Goal: Transaction & Acquisition: Subscribe to service/newsletter

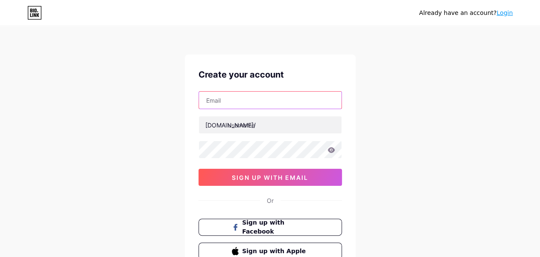
click at [229, 103] on input "text" at bounding box center [270, 100] width 143 height 17
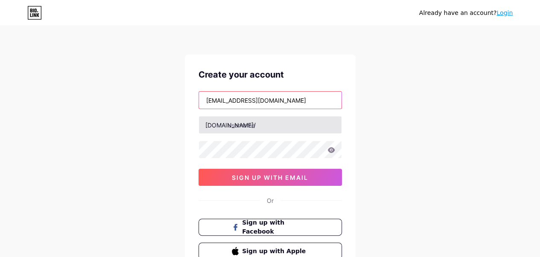
type input "[EMAIL_ADDRESS][DOMAIN_NAME]"
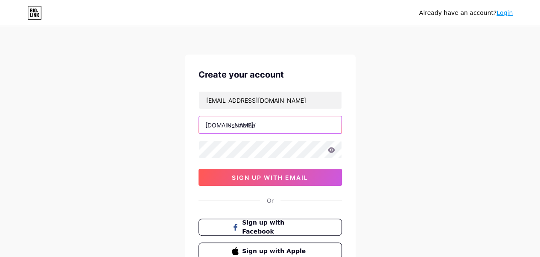
click at [231, 128] on input "text" at bounding box center [270, 125] width 143 height 17
type input "sohaibmakhub"
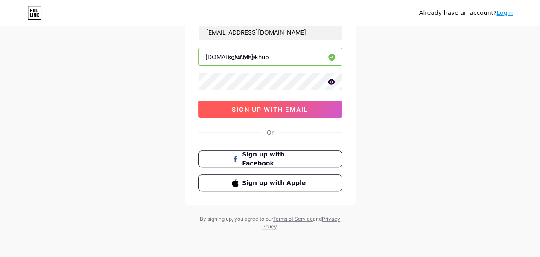
click at [281, 110] on span "sign up with email" at bounding box center [270, 109] width 76 height 7
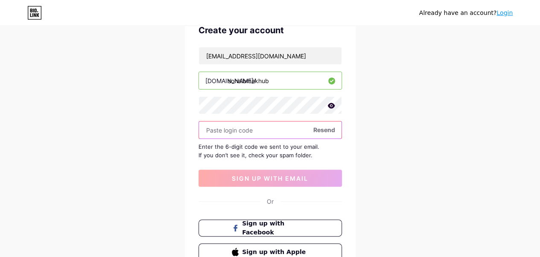
scroll to position [26, 0]
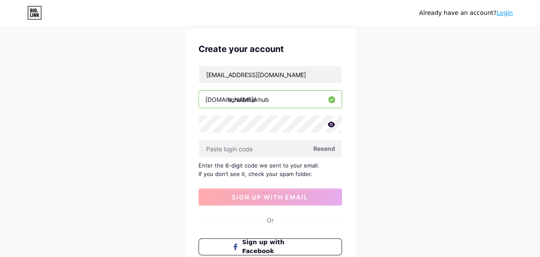
click at [327, 146] on span "Resend" at bounding box center [324, 148] width 22 height 9
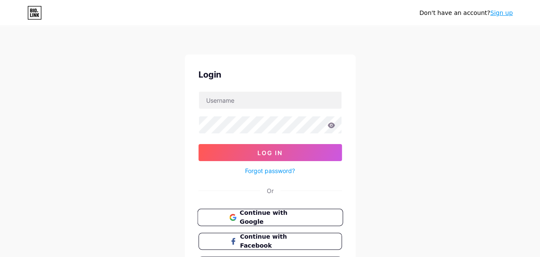
click at [294, 221] on button "Continue with Google" at bounding box center [270, 218] width 146 height 18
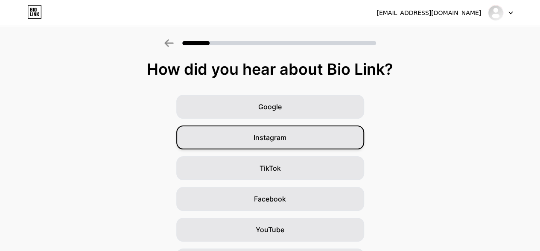
click at [261, 139] on span "Instagram" at bounding box center [270, 137] width 33 height 10
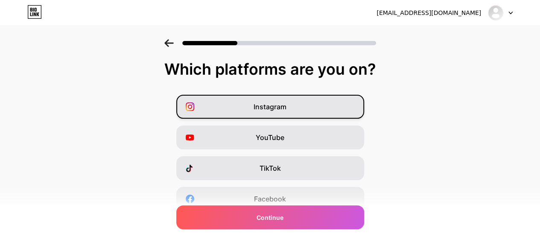
click at [314, 105] on div "Instagram" at bounding box center [270, 107] width 188 height 24
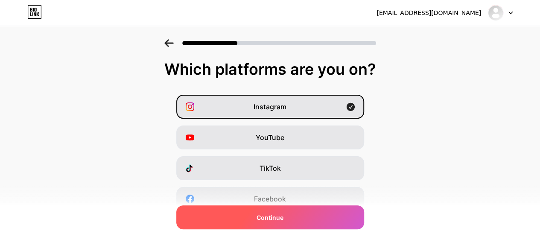
click at [284, 221] on span "Continue" at bounding box center [270, 217] width 27 height 9
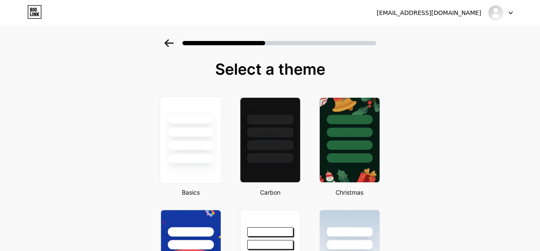
click at [209, 144] on div at bounding box center [190, 145] width 47 height 10
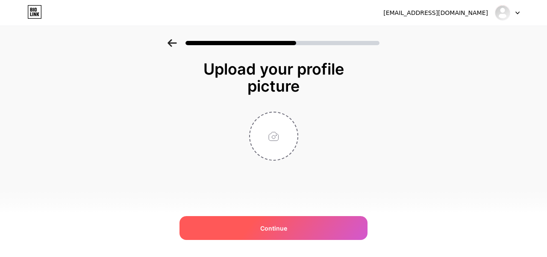
click at [294, 219] on div "Continue" at bounding box center [273, 228] width 188 height 24
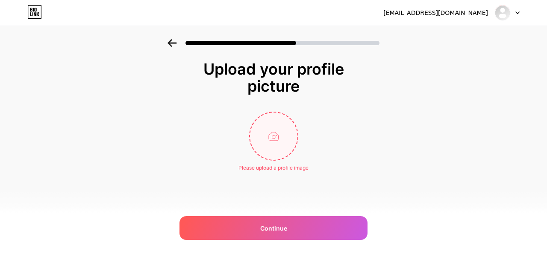
click at [273, 140] on input "file" at bounding box center [273, 136] width 47 height 47
click at [269, 167] on div "Please upload a profile image" at bounding box center [273, 168] width 70 height 8
click at [272, 138] on input "file" at bounding box center [273, 136] width 47 height 47
click at [267, 145] on input "file" at bounding box center [273, 136] width 47 height 47
type input "C:\fakepath\b239f3cdf90091e2bc4f0fadc75ab3d8.jpg"
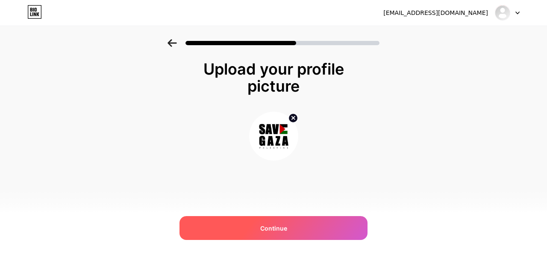
click at [307, 226] on div "Continue" at bounding box center [273, 228] width 188 height 24
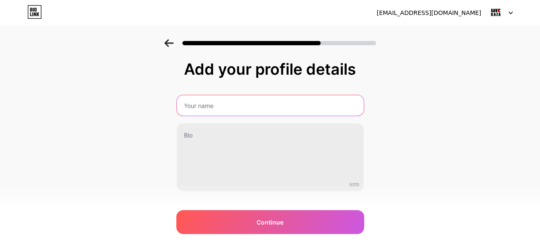
click at [233, 109] on input "text" at bounding box center [270, 105] width 187 height 20
drag, startPoint x: 225, startPoint y: 105, endPoint x: 210, endPoint y: 106, distance: 14.6
click at [210, 106] on input "Sohaib "Keleb" Makhub Mweru" at bounding box center [269, 105] width 189 height 20
click at [185, 107] on input "Sohaib "" Makhub Mweru" at bounding box center [269, 105] width 189 height 20
click at [182, 104] on input "Sohaib "" Makhub Mweru" at bounding box center [269, 105] width 189 height 20
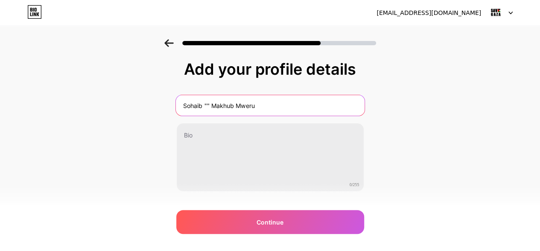
click at [182, 105] on input "Sohaib "" Makhub Mweru" at bounding box center [269, 105] width 189 height 20
paste input "Keleb"
drag, startPoint x: 222, startPoint y: 105, endPoint x: 200, endPoint y: 106, distance: 21.4
click at [200, 106] on input "KelebSohaib "" Makhub Mweru" at bounding box center [269, 105] width 189 height 20
click at [206, 105] on input "Keleb "" Makhub Mweru" at bounding box center [269, 105] width 189 height 20
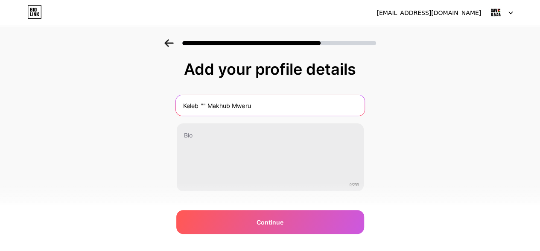
paste input "Sohaib"
drag, startPoint x: 253, startPoint y: 107, endPoint x: 228, endPoint y: 107, distance: 24.3
click at [228, 107] on input "Keleb "Sohaib" Makhub Mweru" at bounding box center [269, 105] width 189 height 20
click at [249, 107] on input "Keleb "Sohaib" Mweru" at bounding box center [269, 105] width 189 height 20
paste input "Makhub"
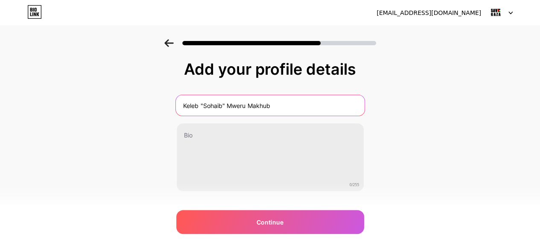
click at [225, 105] on input "Keleb "Sohaib" Mweru Makhub" at bounding box center [269, 105] width 189 height 20
click at [250, 105] on input "Keleb "Sohaib" Mweru Makhub" at bounding box center [269, 105] width 189 height 20
paste input """
click at [275, 106] on input "Keleb "Sohaib" Mweru "Makhub" at bounding box center [269, 105] width 189 height 20
paste input """
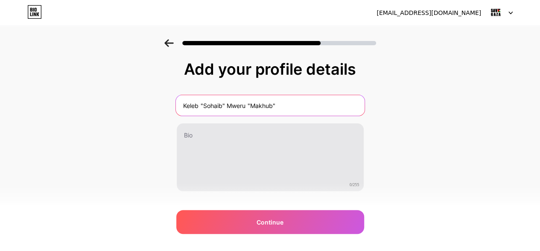
type input "Keleb "Sohaib" Mweru "Makhub""
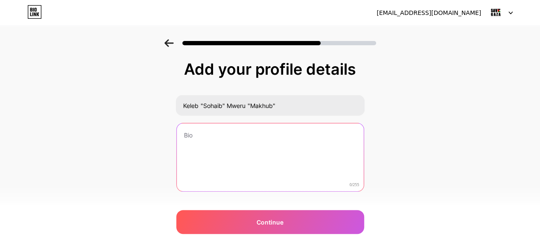
click at [220, 142] on textarea at bounding box center [270, 157] width 187 height 69
type textarea "W"
paste textarea "💔We lost everything in the war, trying to leave Gaza to survive. 🙏If you can he…"
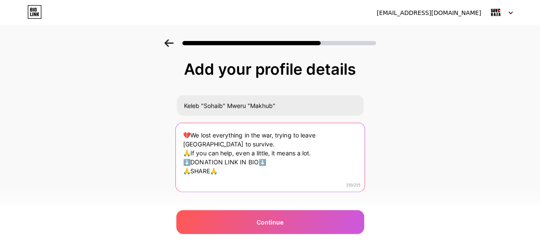
drag, startPoint x: 269, startPoint y: 161, endPoint x: 185, endPoint y: 161, distance: 84.1
click at [185, 161] on textarea "💔We lost everything in the war, trying to leave Gaza to survive. 🙏If you can he…" at bounding box center [269, 158] width 189 height 70
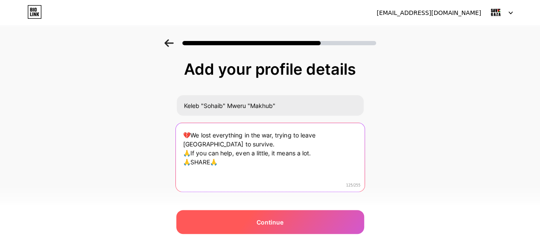
type textarea "💔We lost everything in the war, trying to leave Gaza to survive. 🙏If you can he…"
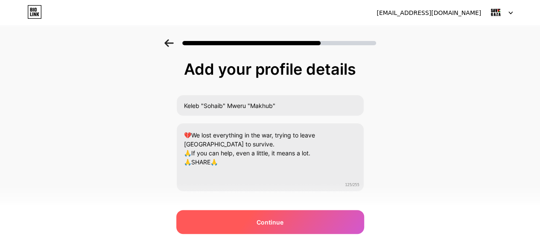
click at [265, 223] on span "Continue" at bounding box center [270, 222] width 27 height 9
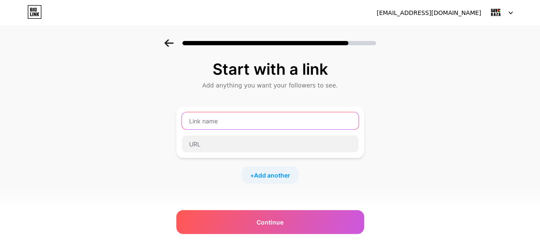
click at [221, 123] on input "text" at bounding box center [270, 120] width 177 height 17
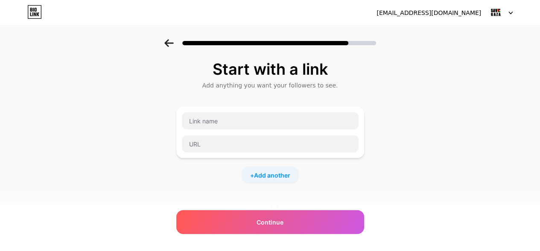
click at [441, 139] on div "Start with a link Add anything you want your followers to see. + Add another So…" at bounding box center [270, 189] width 540 height 300
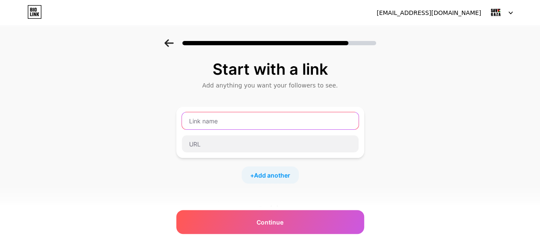
click at [247, 118] on input "text" at bounding box center [270, 120] width 177 height 17
type input "d"
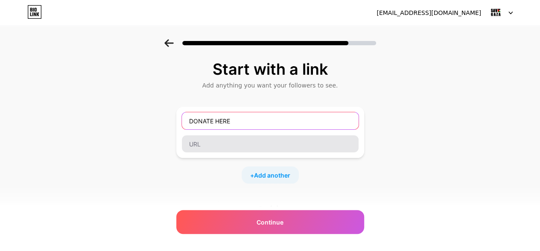
type input "DONATE HERE"
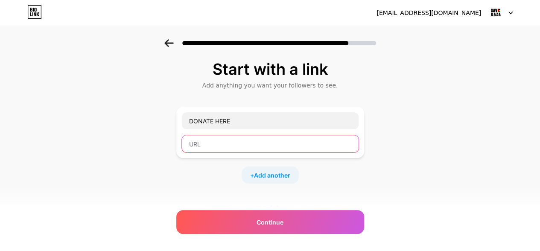
click at [219, 148] on input "text" at bounding box center [270, 143] width 177 height 17
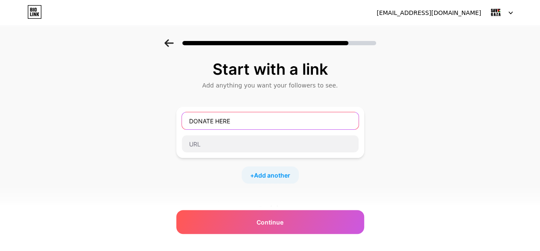
click at [238, 117] on input "DONATE HERE" at bounding box center [270, 120] width 177 height 17
click at [249, 123] on input "DONATE HERE" at bounding box center [270, 120] width 177 height 17
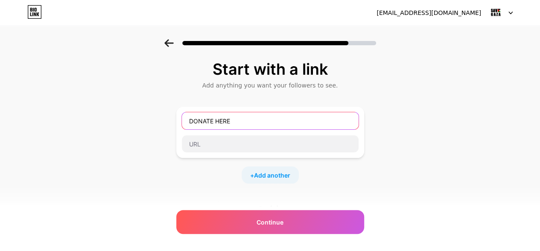
click at [249, 123] on input "DONATE HERE" at bounding box center [270, 120] width 177 height 17
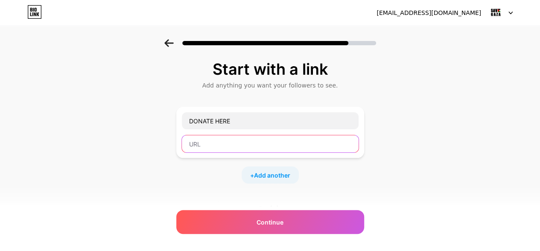
click at [208, 144] on input "text" at bounding box center [270, 143] width 177 height 17
paste input "DONATE HERE🙏"
type input "D"
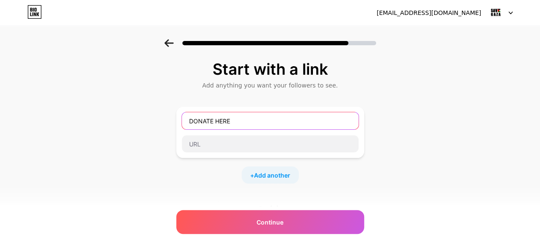
click at [232, 118] on input "DONATE HERE" at bounding box center [270, 120] width 177 height 17
click at [233, 117] on input "DONATE HERE" at bounding box center [270, 120] width 177 height 17
type input "D"
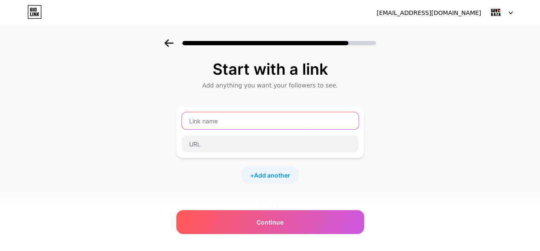
paste input "DONATE HERE🙏"
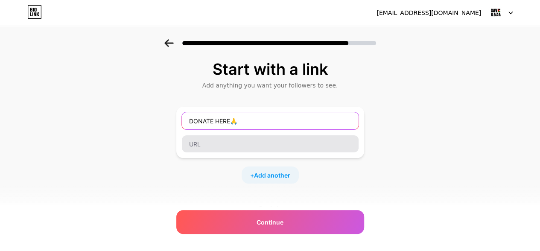
type input "DONATE HERE🙏"
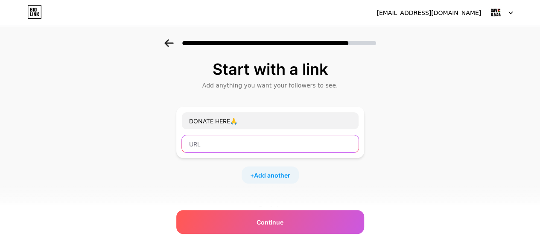
click at [228, 140] on input "text" at bounding box center [270, 143] width 177 height 17
type input "P"
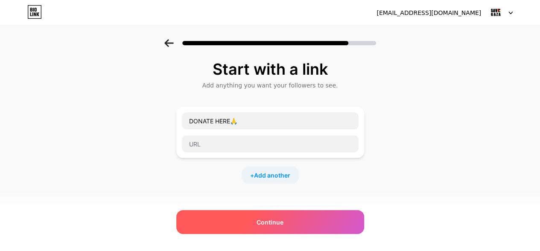
click at [277, 225] on span "Continue" at bounding box center [270, 222] width 27 height 9
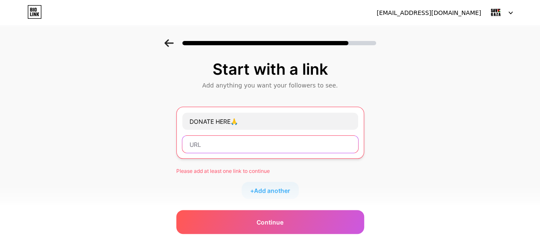
click at [230, 144] on input "text" at bounding box center [270, 144] width 176 height 17
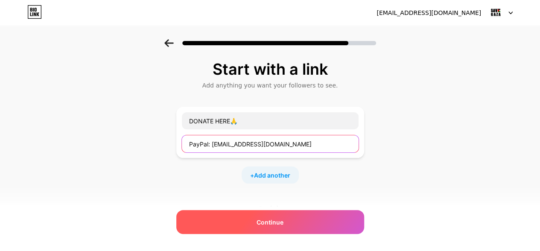
type input "PayPal: sohaibmakhub@gmail.com"
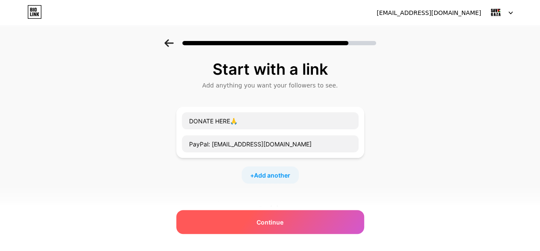
click at [267, 228] on div "Continue" at bounding box center [270, 222] width 188 height 24
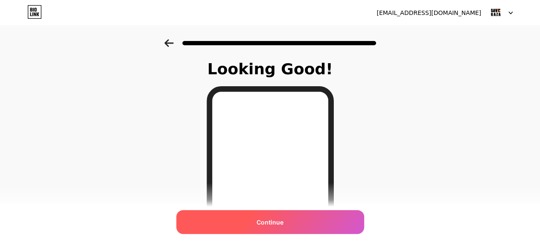
click at [301, 223] on div "Continue" at bounding box center [270, 222] width 188 height 24
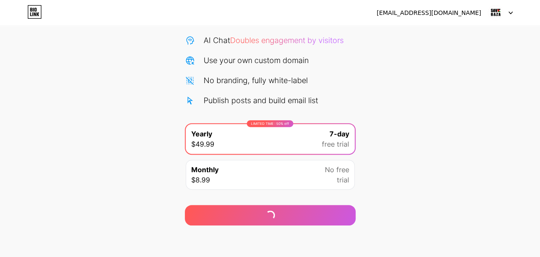
scroll to position [85, 0]
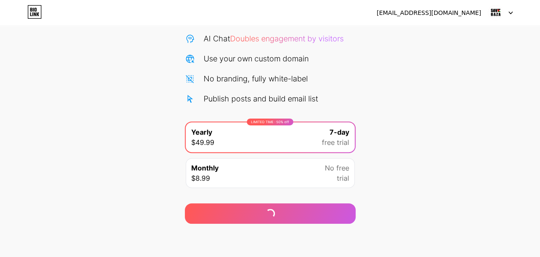
click at [315, 168] on div "Monthly $8.99 No free trial" at bounding box center [270, 173] width 169 height 30
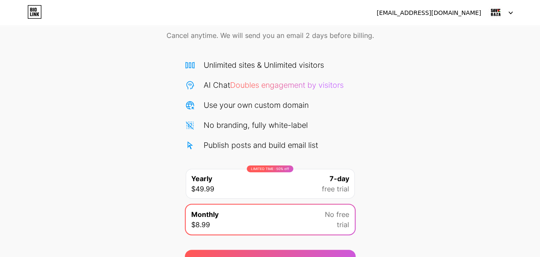
scroll to position [0, 0]
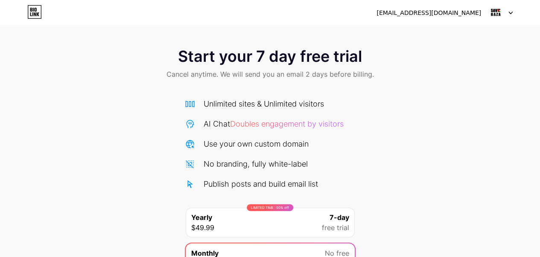
click at [512, 12] on icon at bounding box center [511, 13] width 4 height 3
click at [445, 12] on div "sohaibmakhub@gmail.com" at bounding box center [429, 13] width 105 height 9
click at [499, 12] on img at bounding box center [496, 13] width 16 height 16
click at [499, 13] on img at bounding box center [496, 13] width 16 height 16
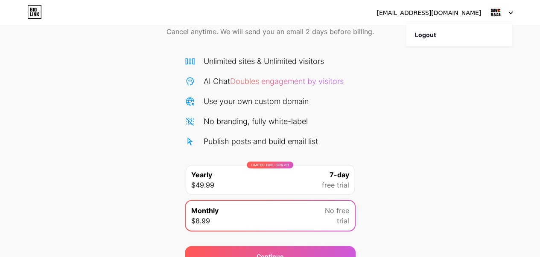
scroll to position [85, 0]
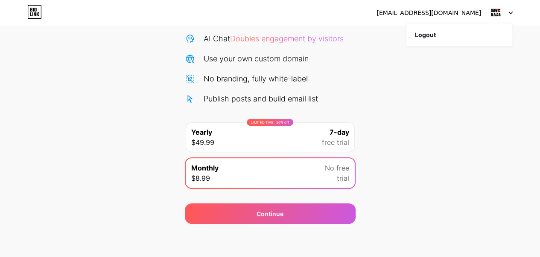
click at [305, 136] on div "LIMITED TIME : 50% off Yearly $49.99 7-day free trial" at bounding box center [270, 138] width 169 height 30
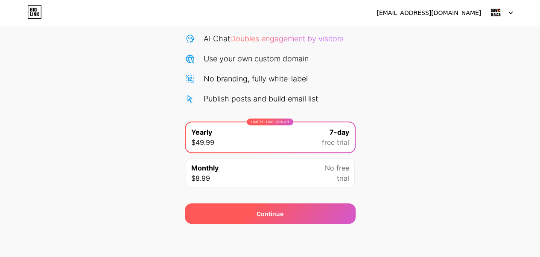
click at [294, 213] on div "Continue" at bounding box center [270, 214] width 171 height 20
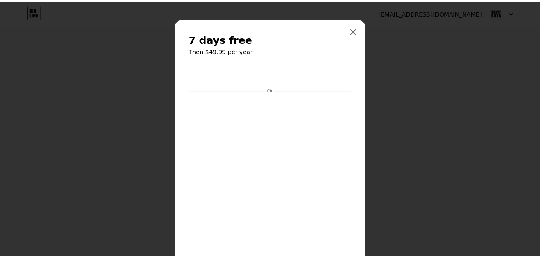
scroll to position [0, 0]
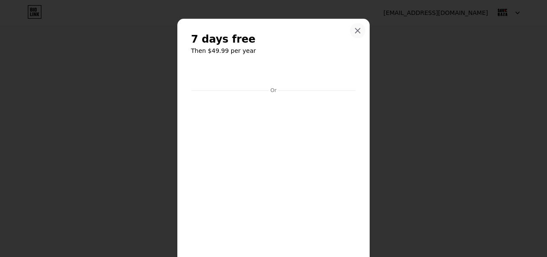
click at [354, 31] on icon at bounding box center [357, 30] width 7 height 7
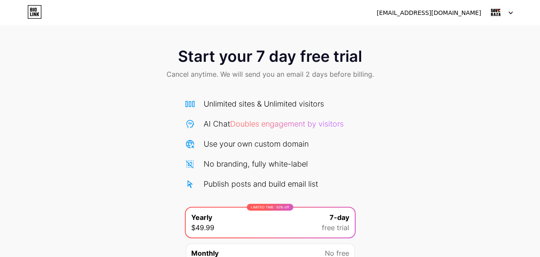
click at [35, 10] on icon at bounding box center [35, 10] width 2 height 4
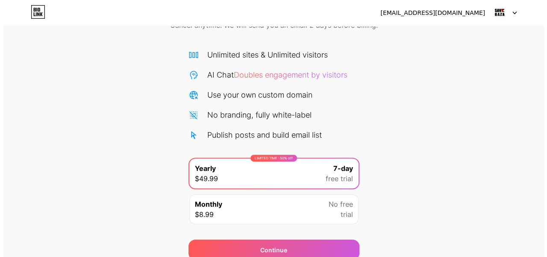
scroll to position [85, 0]
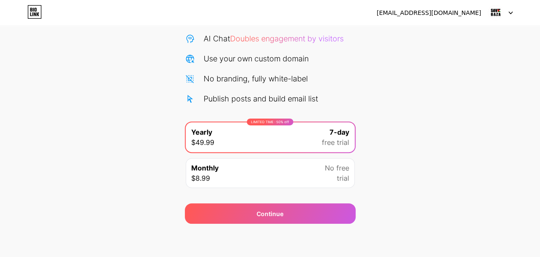
click at [310, 141] on div "LIMITED TIME : 50% off Yearly $49.99 7-day free trial" at bounding box center [270, 138] width 169 height 30
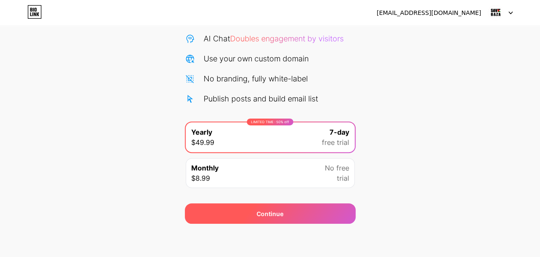
click at [269, 214] on div "Continue" at bounding box center [270, 214] width 27 height 9
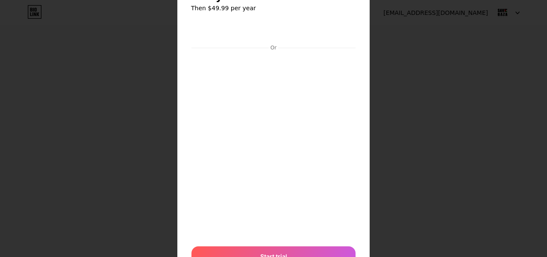
scroll to position [85, 0]
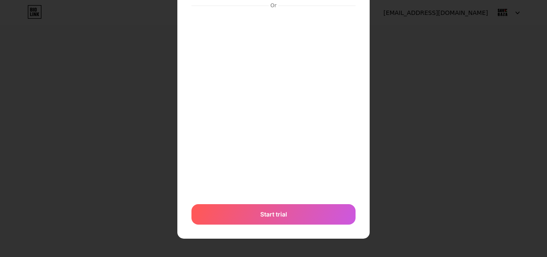
drag, startPoint x: 182, startPoint y: 86, endPoint x: 185, endPoint y: 83, distance: 4.8
click at [182, 85] on div "7 days free Then $49.99 per year Or Start trial" at bounding box center [273, 86] width 192 height 305
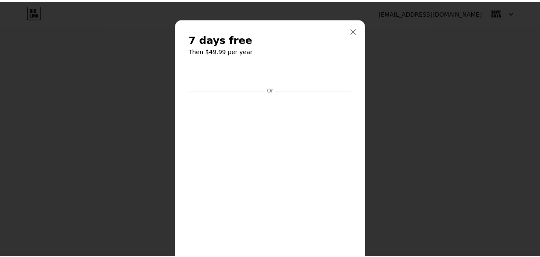
scroll to position [0, 0]
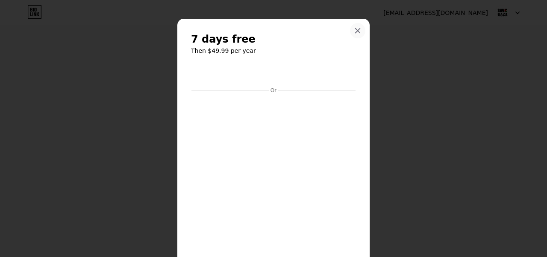
click at [357, 31] on div at bounding box center [357, 30] width 15 height 15
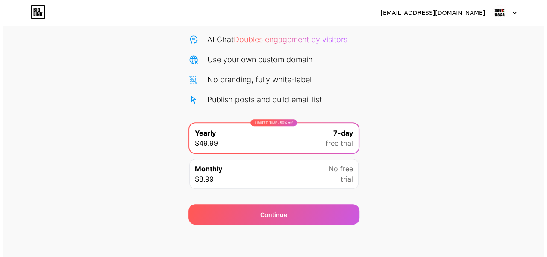
scroll to position [85, 0]
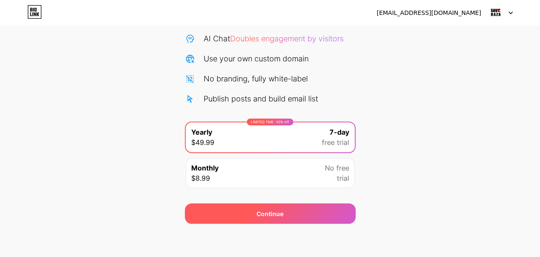
click at [273, 213] on div "Continue" at bounding box center [270, 214] width 27 height 9
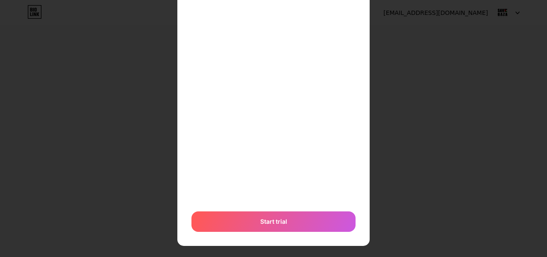
scroll to position [216, 0]
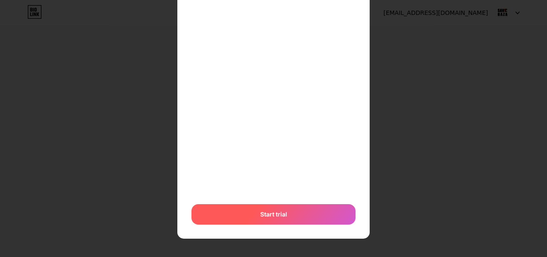
click at [283, 213] on span "Start trial" at bounding box center [273, 214] width 27 height 9
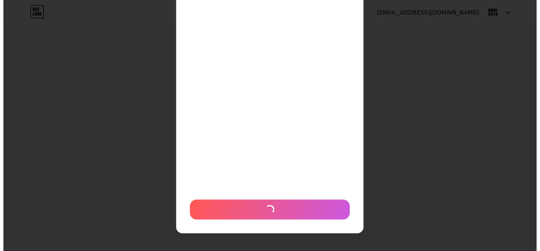
scroll to position [0, 0]
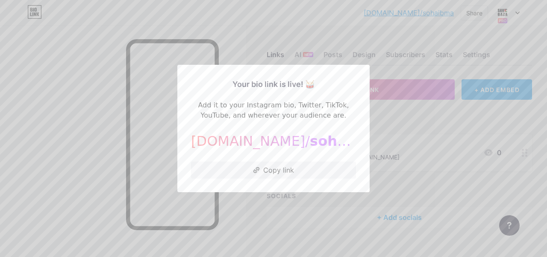
click at [307, 214] on div at bounding box center [273, 128] width 547 height 257
